Goal: Information Seeking & Learning: Learn about a topic

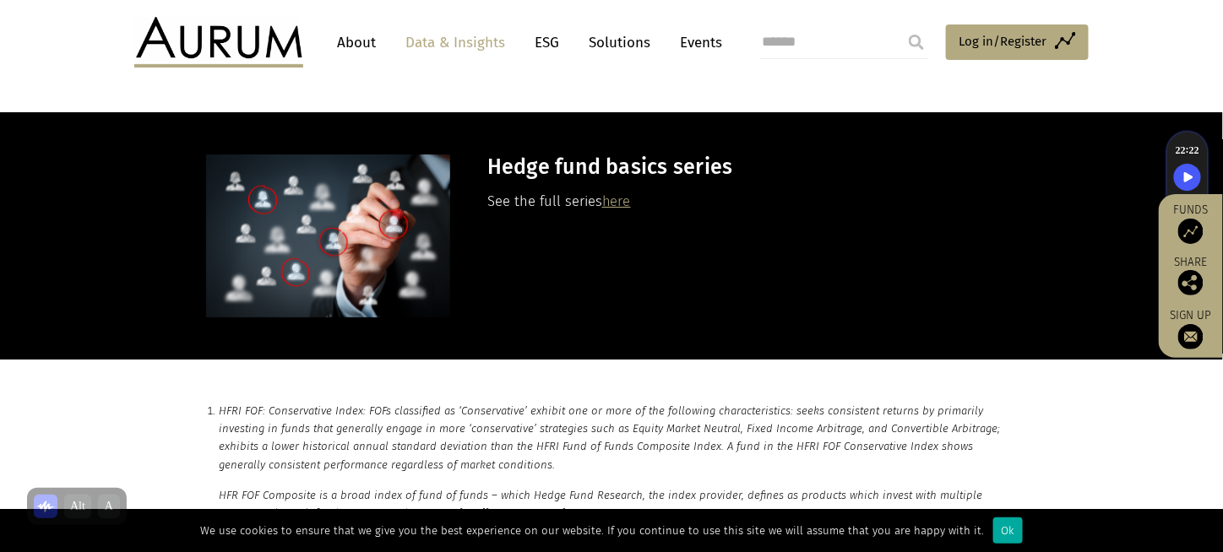
scroll to position [8274, 0]
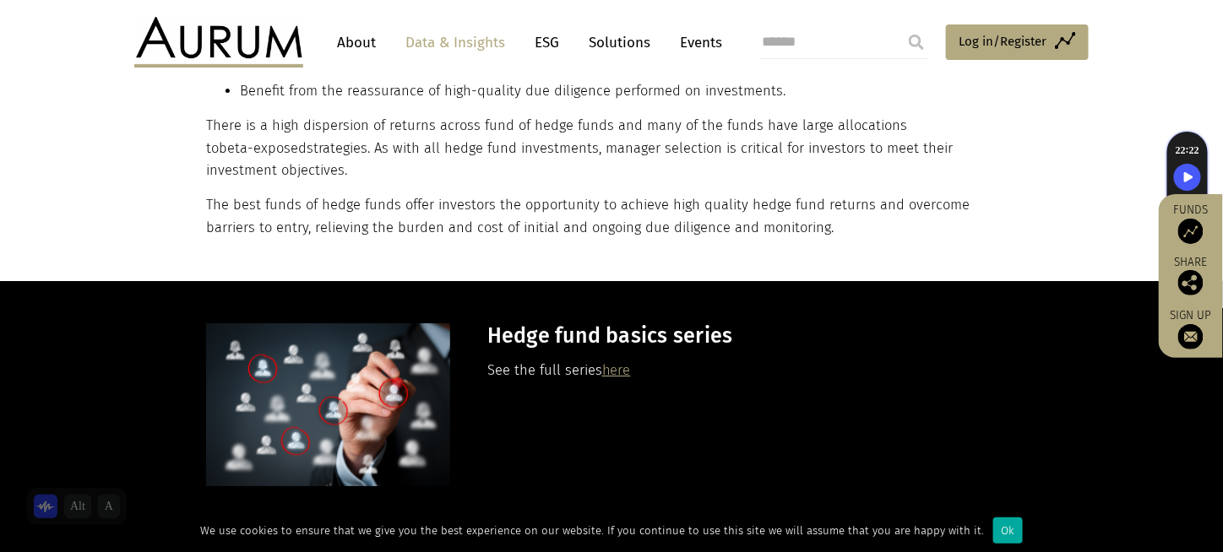
drag, startPoint x: 632, startPoint y: 301, endPoint x: 616, endPoint y: 293, distance: 18.9
drag, startPoint x: 616, startPoint y: 293, endPoint x: 616, endPoint y: 302, distance: 9.3
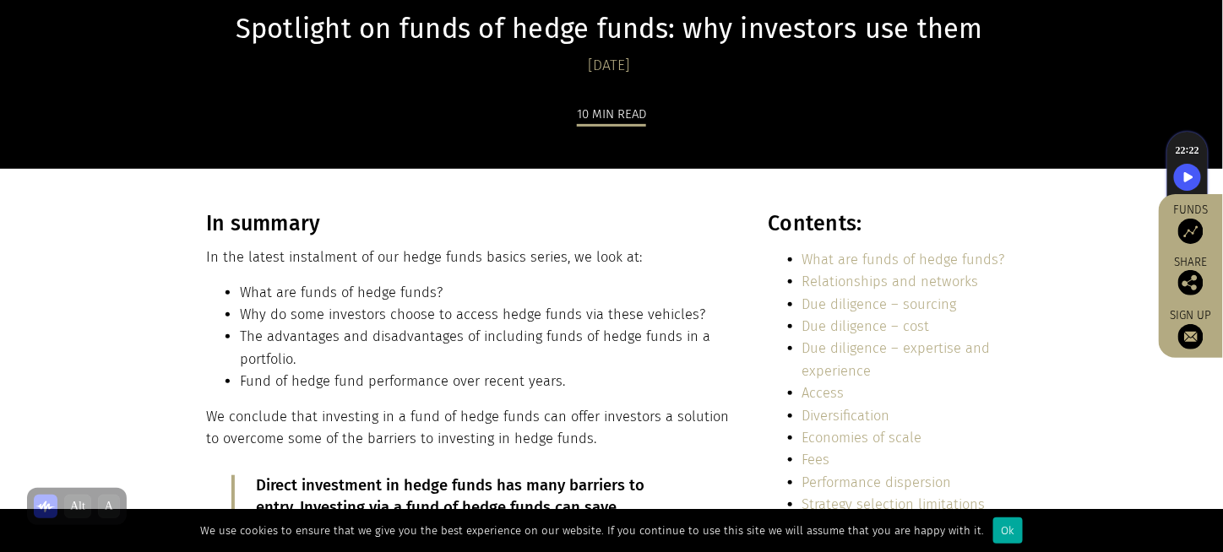
scroll to position [0, 0]
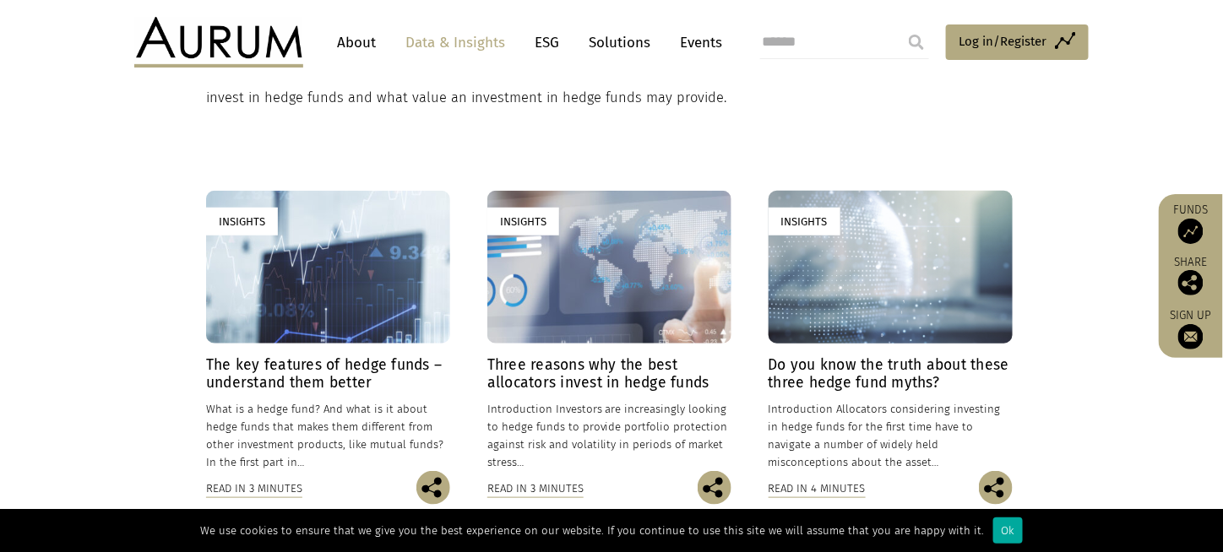
scroll to position [422, 0]
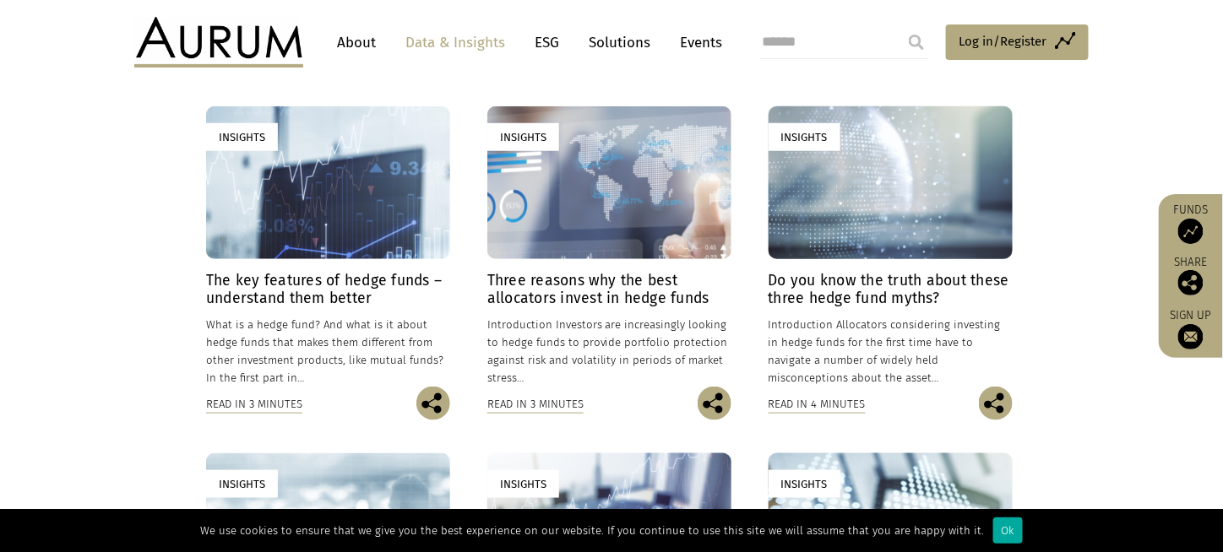
click at [714, 303] on h4 "Three reasons why the best allocators invest in hedge funds" at bounding box center [609, 289] width 244 height 35
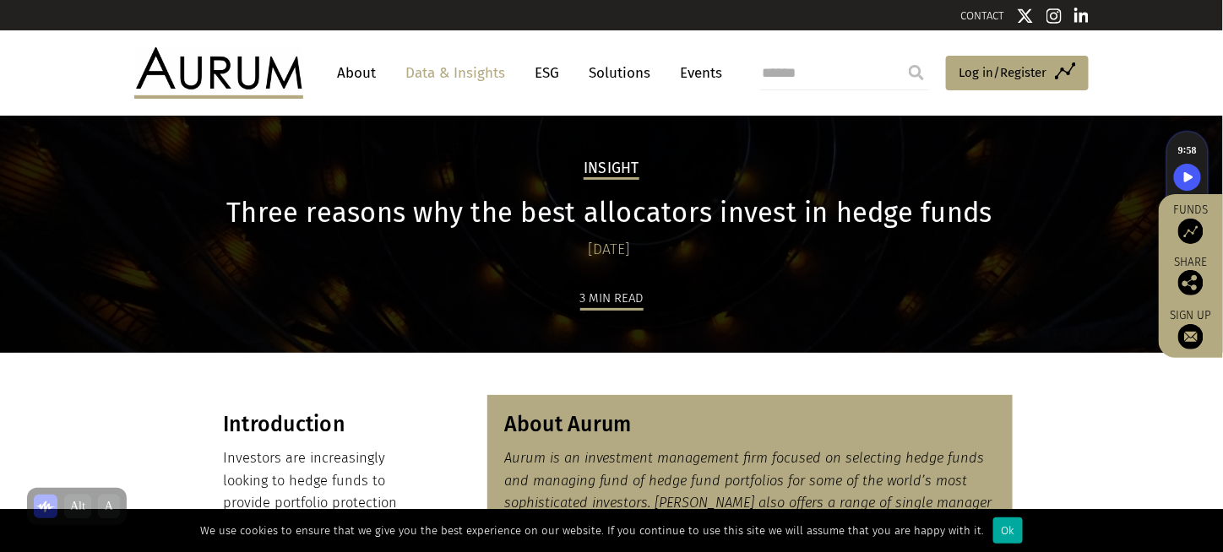
drag, startPoint x: 1079, startPoint y: 338, endPoint x: 1044, endPoint y: 381, distance: 55.8
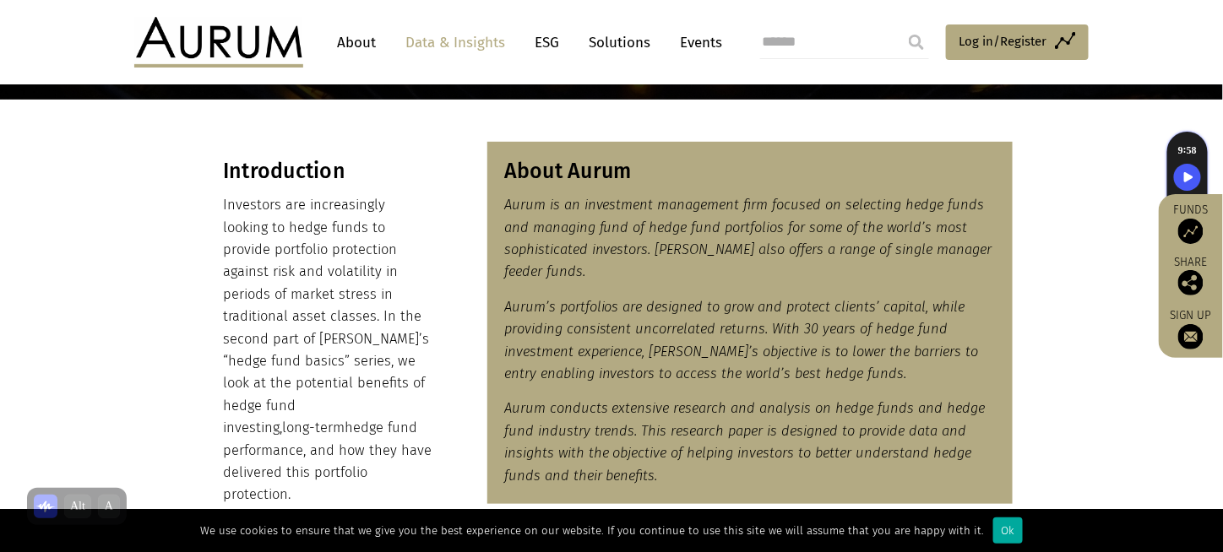
scroll to position [169, 0]
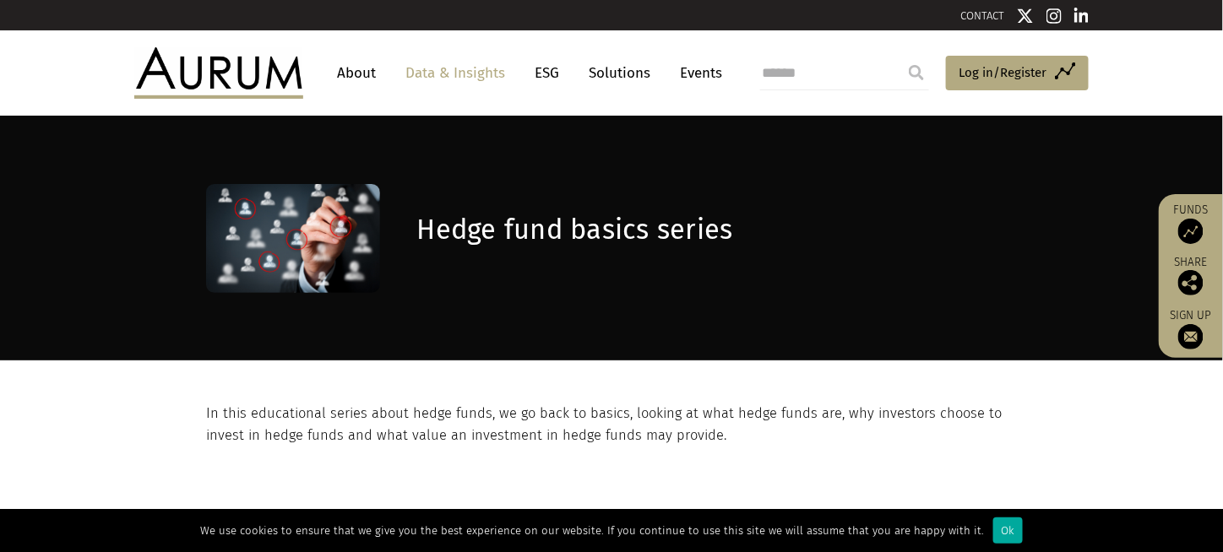
scroll to position [84, 0]
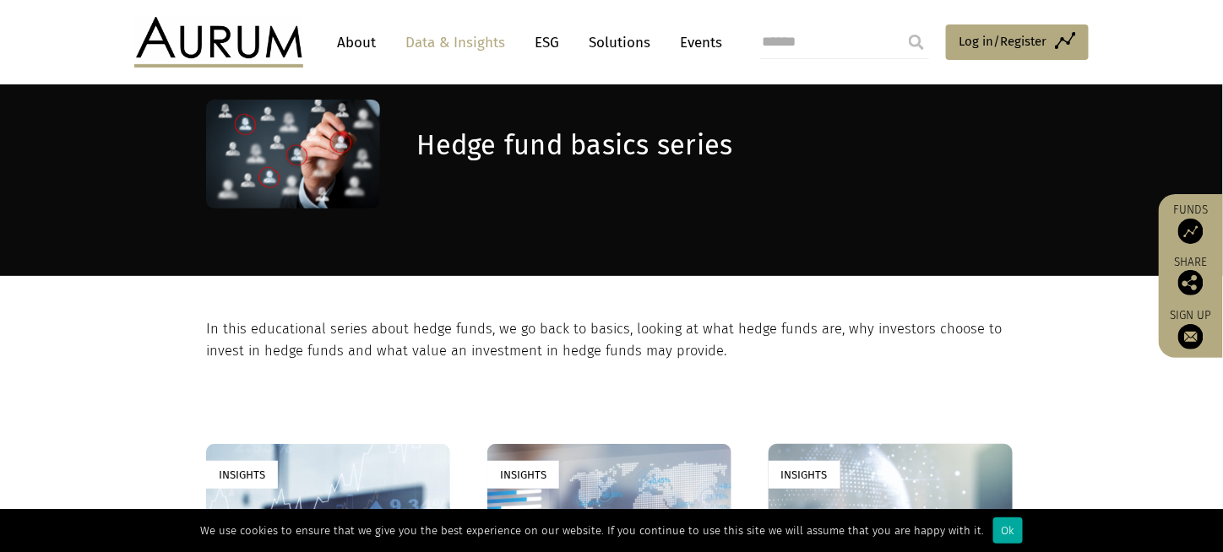
drag, startPoint x: 1022, startPoint y: 0, endPoint x: 62, endPoint y: 211, distance: 983.8
click at [62, 211] on div "Hedge fund basics series" at bounding box center [611, 153] width 1223 height 245
drag, startPoint x: 1104, startPoint y: 3, endPoint x: 1068, endPoint y: 341, distance: 340.4
click at [1088, 358] on section "In this educational series about hedge funds, we go back to basics, looking at …" at bounding box center [611, 319] width 1223 height 87
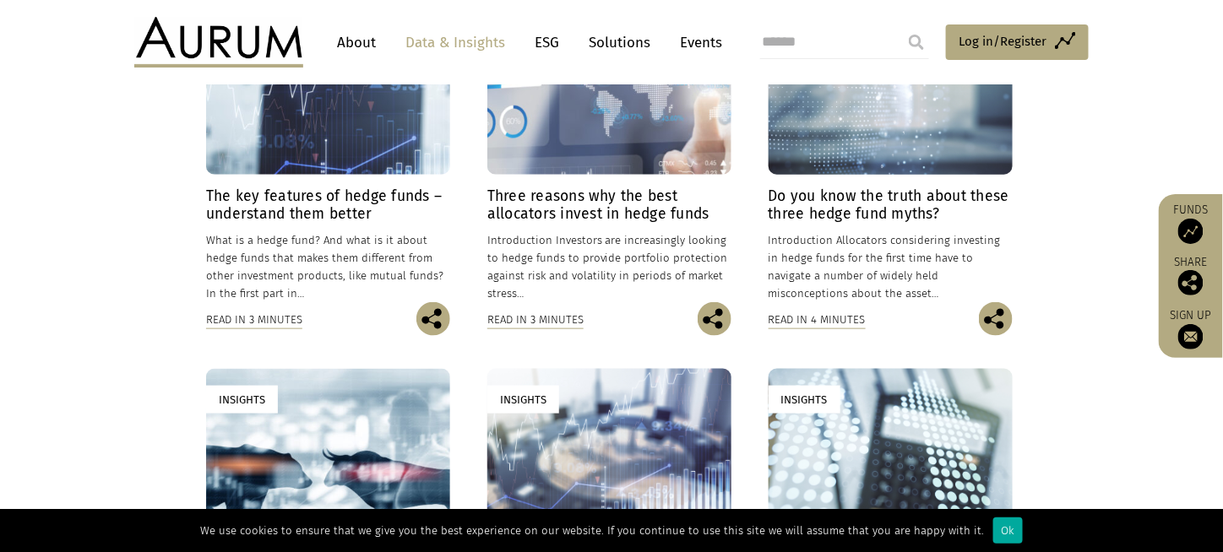
scroll to position [422, 0]
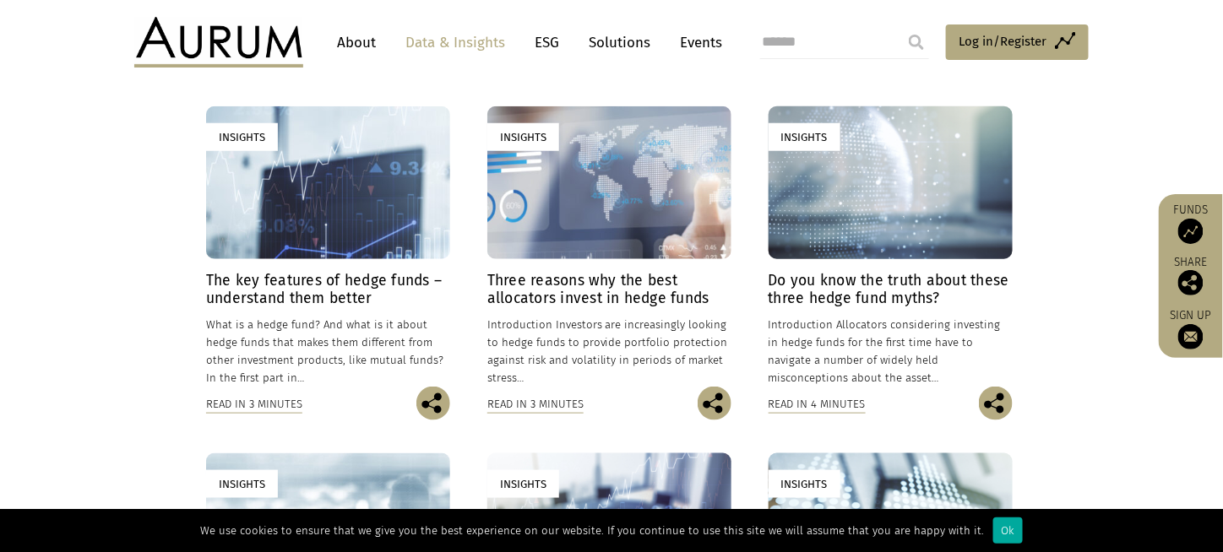
click at [358, 288] on h4 "The key features of hedge funds – understand them better" at bounding box center [328, 289] width 244 height 35
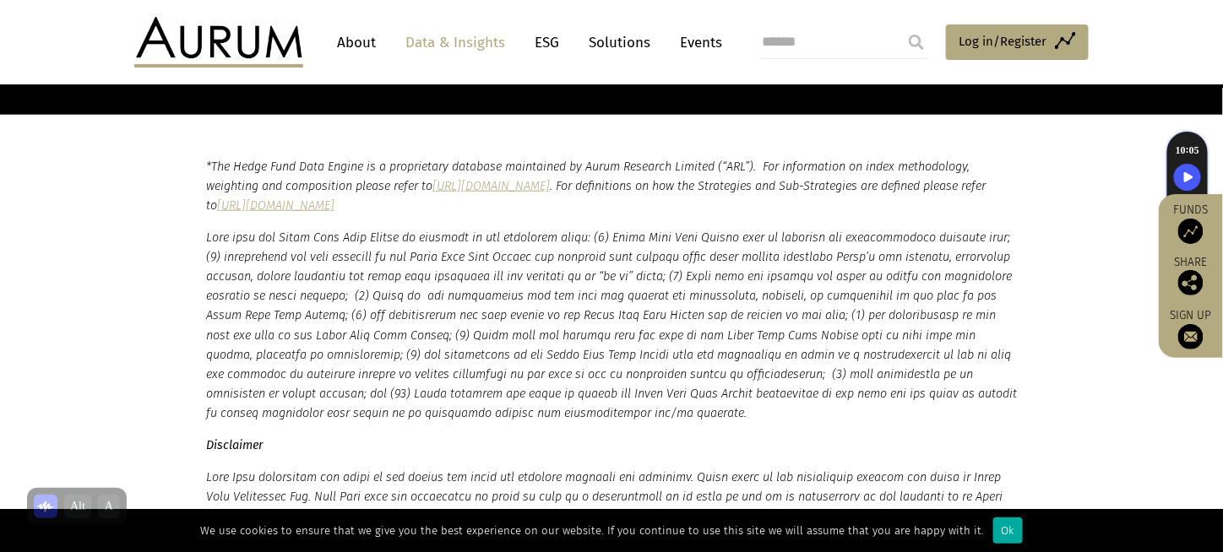
scroll to position [2364, 0]
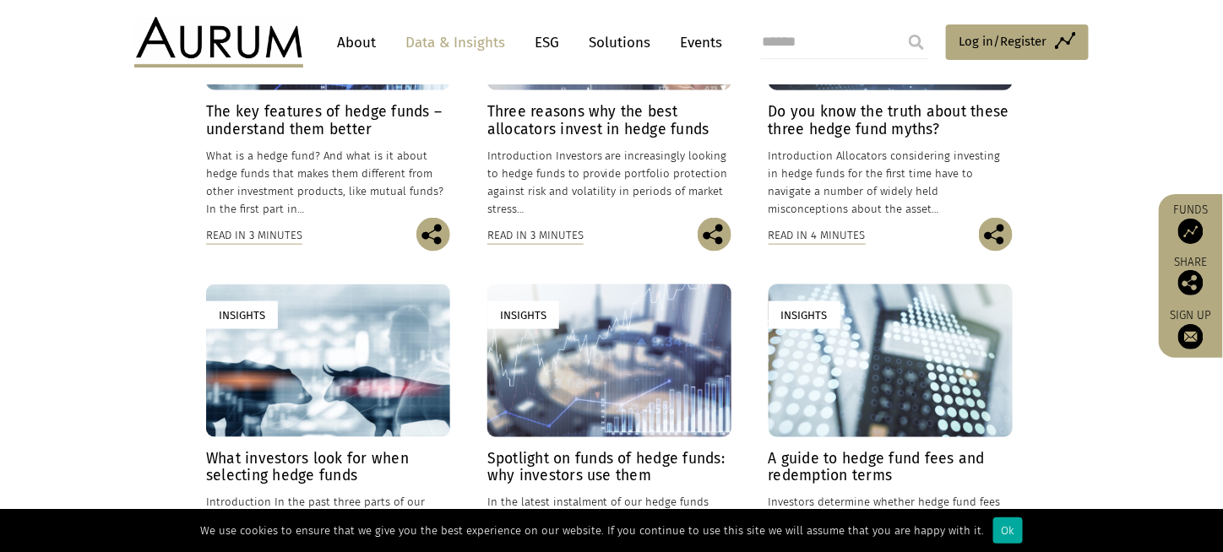
scroll to position [422, 0]
